Goal: Task Accomplishment & Management: Complete application form

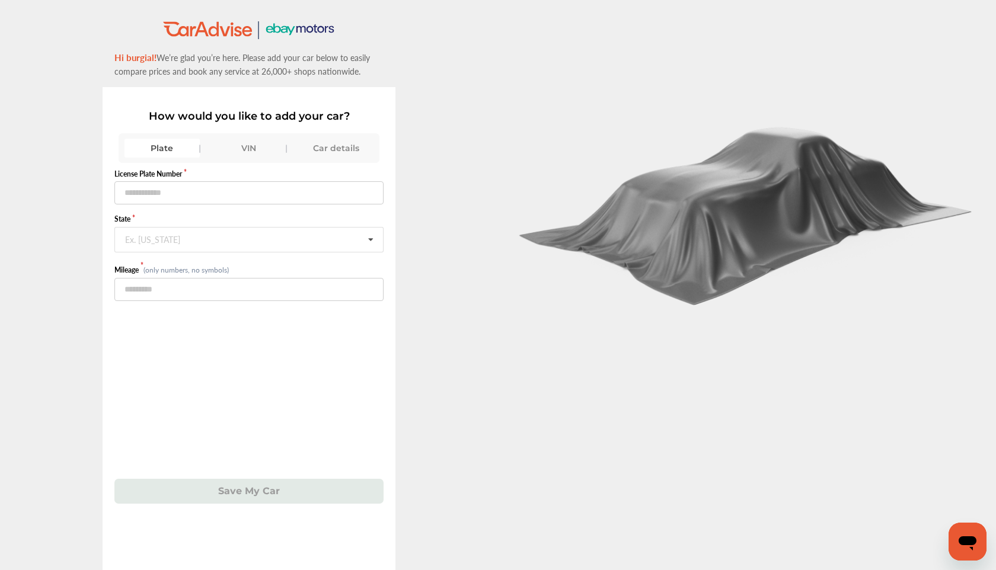
click at [249, 143] on div "VIN" at bounding box center [249, 148] width 75 height 19
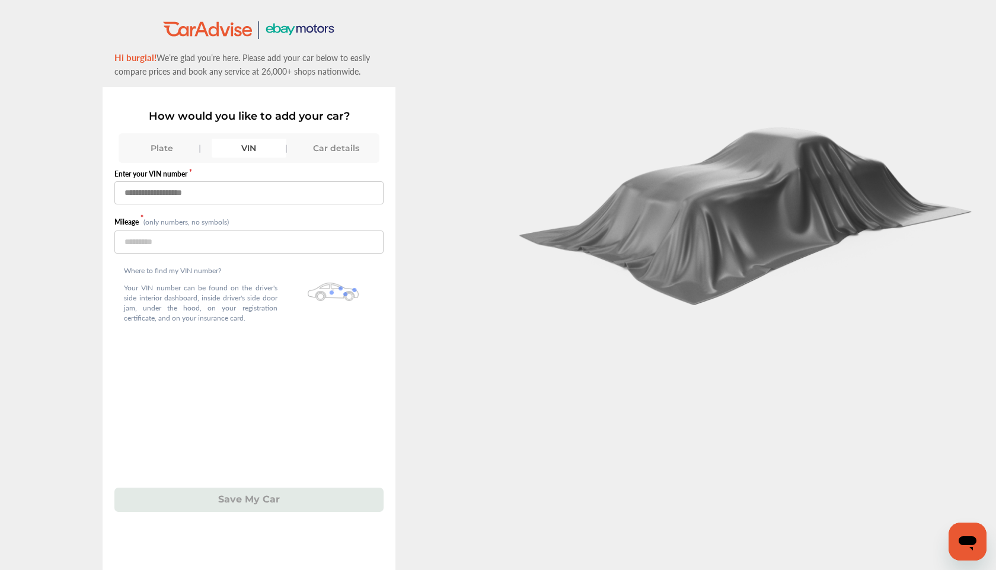
click at [177, 197] on input "text" at bounding box center [248, 192] width 269 height 23
click at [164, 185] on input "text" at bounding box center [248, 192] width 269 height 23
